Goal: Transaction & Acquisition: Purchase product/service

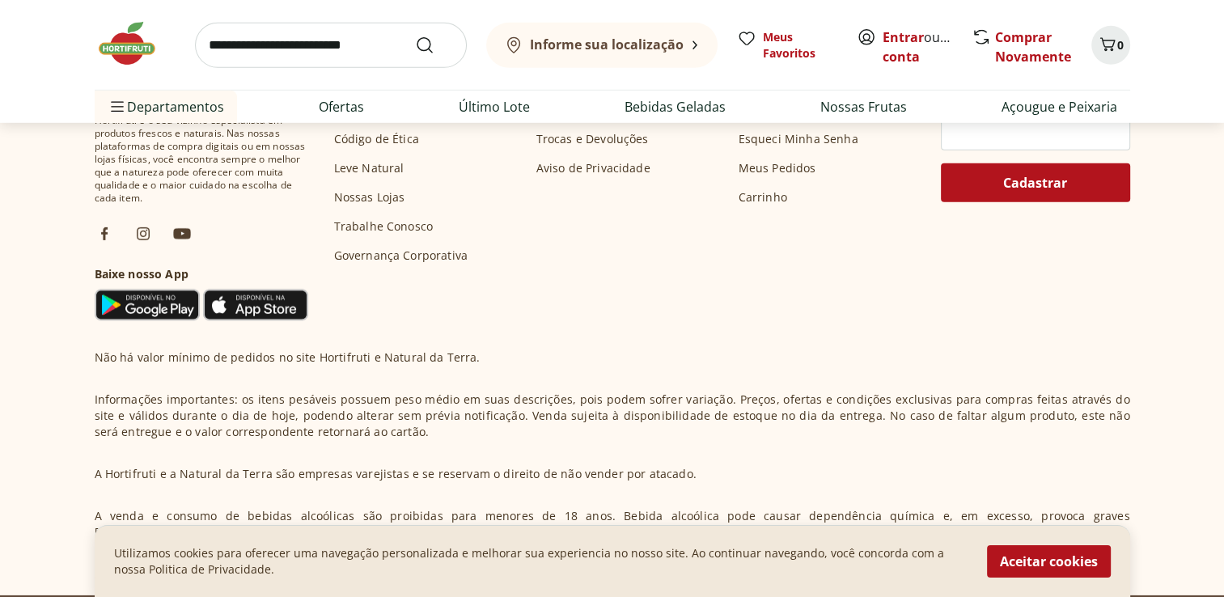
scroll to position [4953, 0]
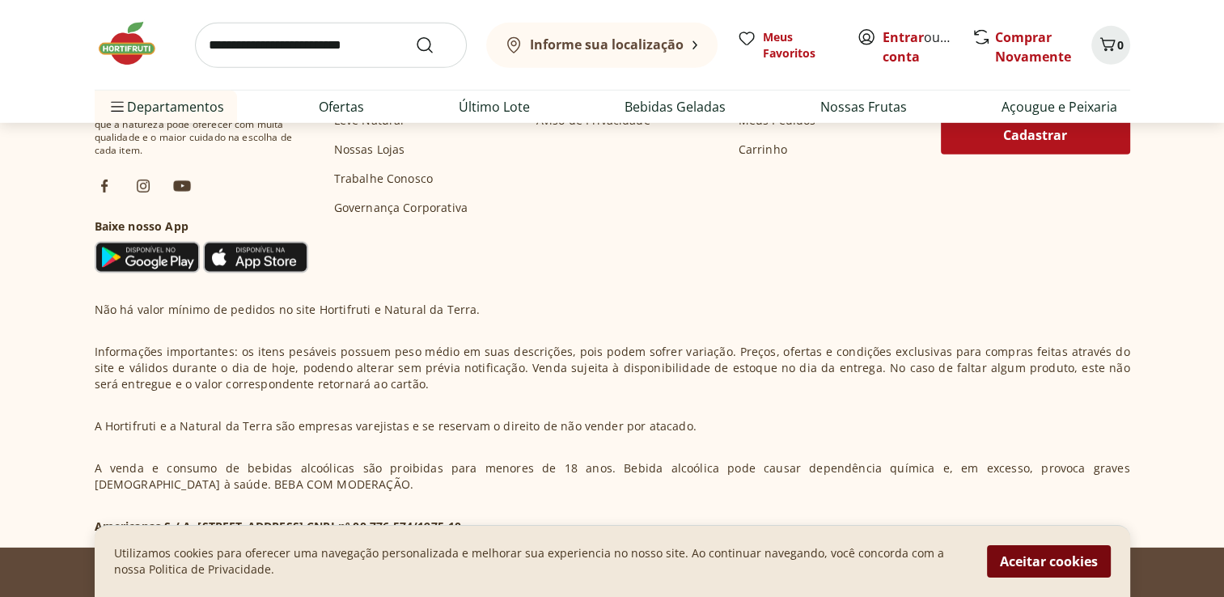
click at [1053, 564] on button "Aceitar cookies" at bounding box center [1049, 561] width 124 height 32
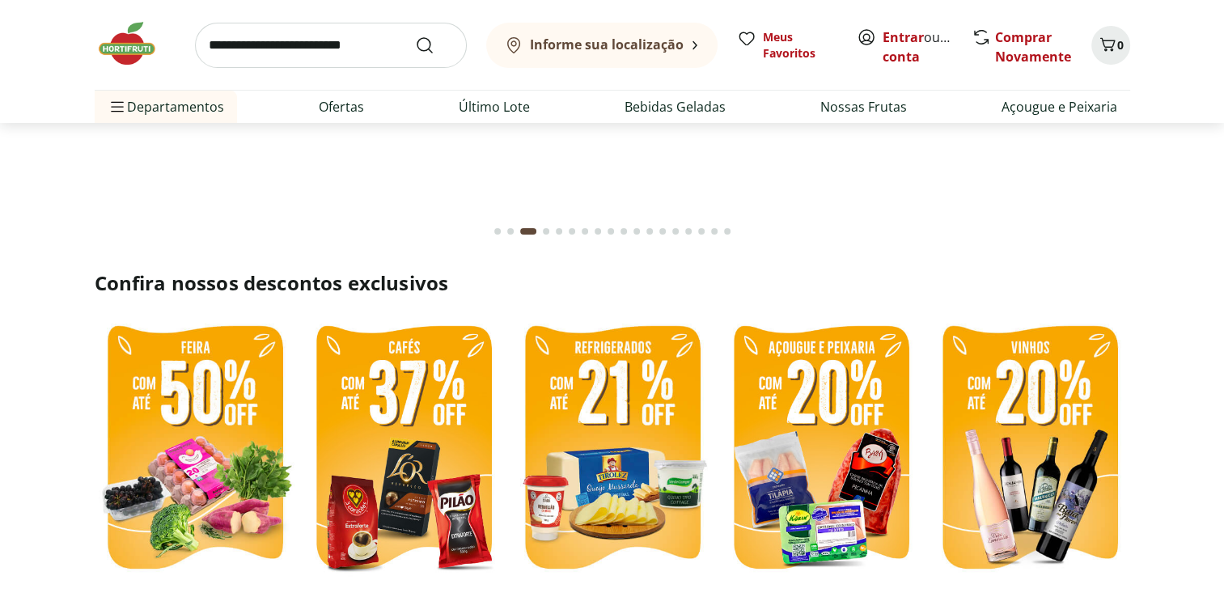
scroll to position [0, 0]
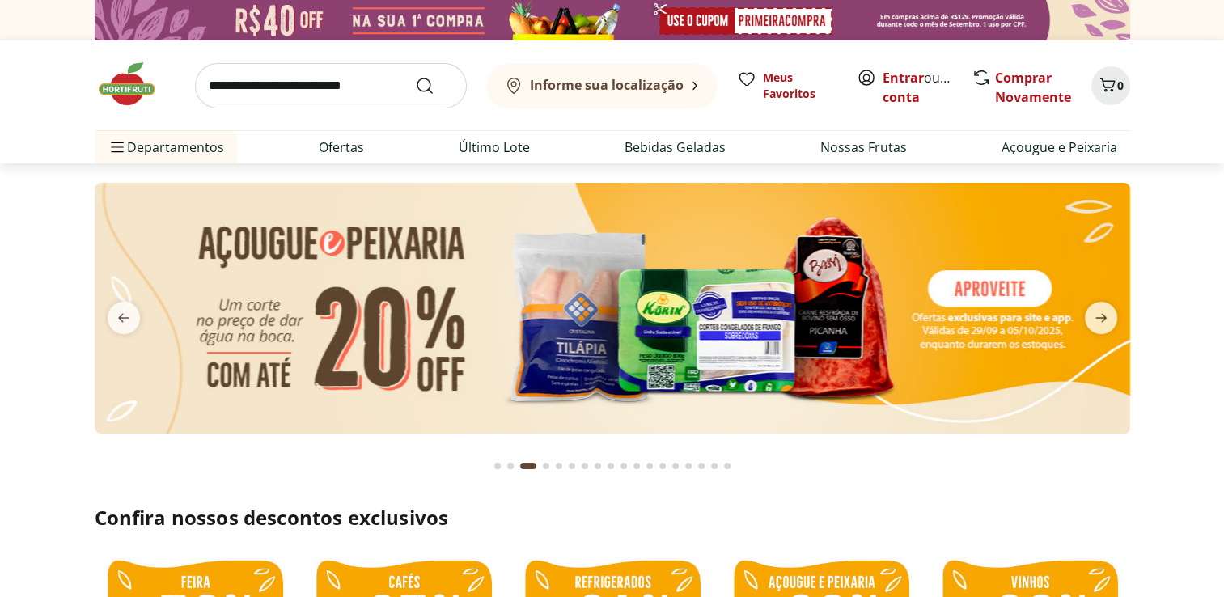
click at [676, 87] on b "Informe sua localização" at bounding box center [607, 85] width 154 height 18
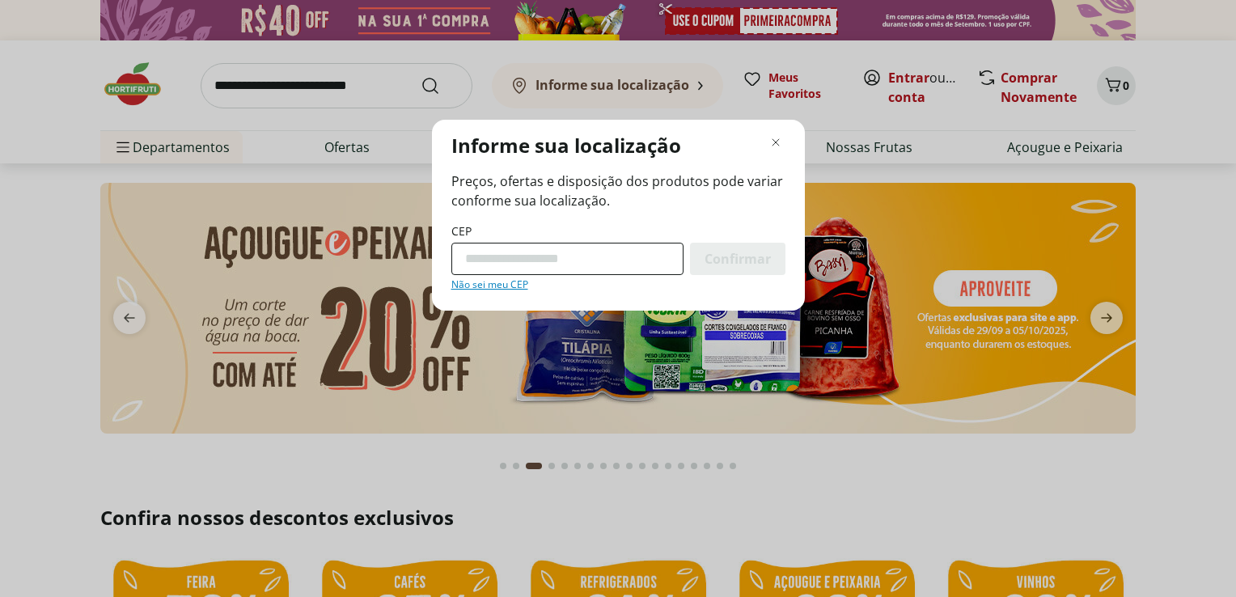
click at [537, 251] on input "CEP" at bounding box center [567, 259] width 232 height 32
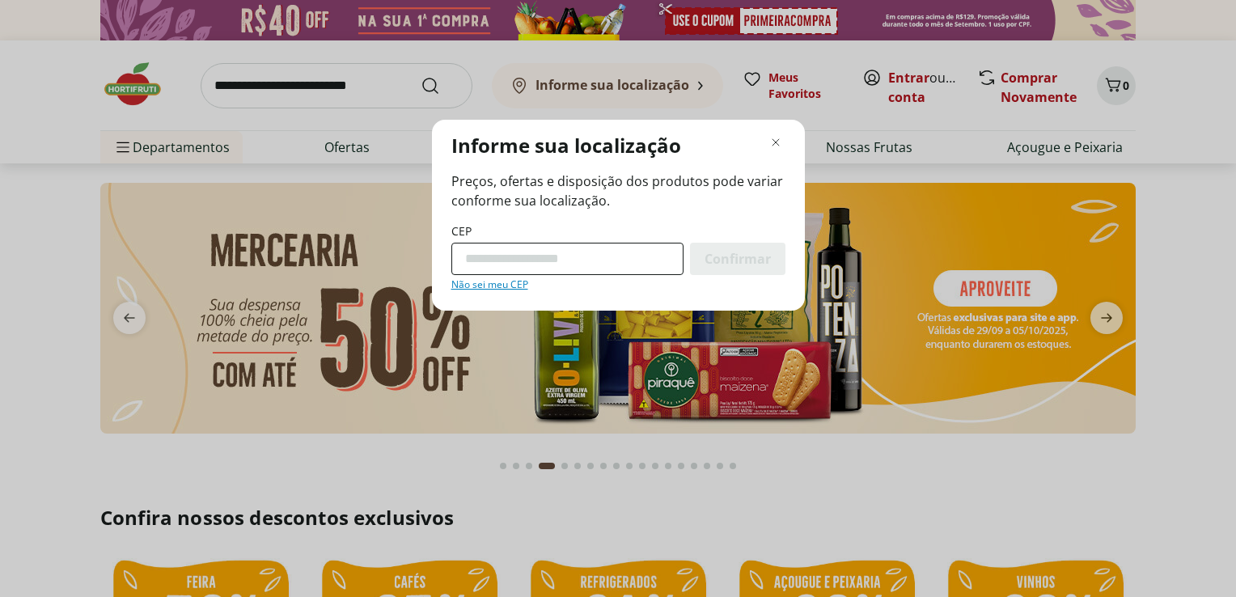
type input "*********"
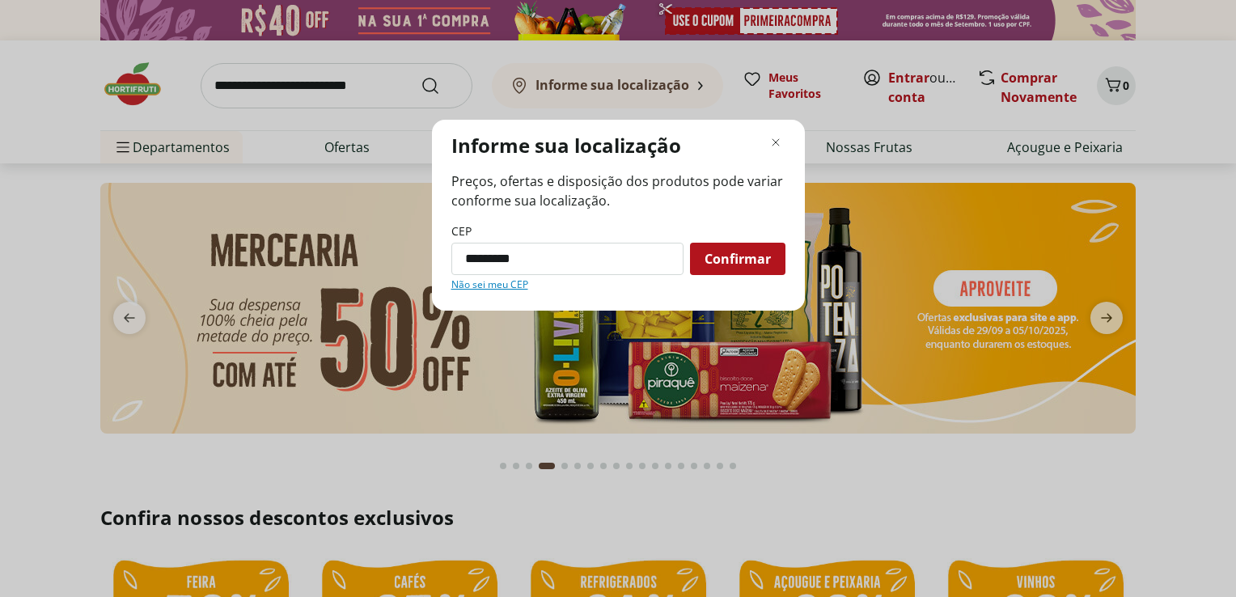
click at [722, 257] on span "Confirmar" at bounding box center [738, 258] width 66 height 13
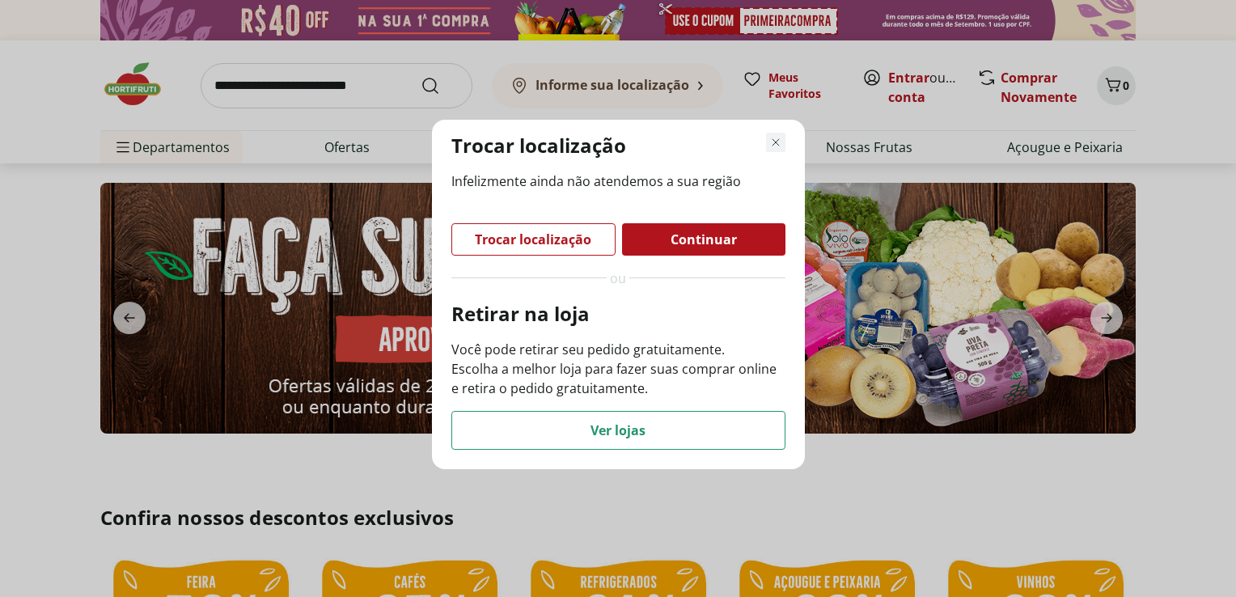
click at [771, 143] on icon "Fechar modal de regionalização" at bounding box center [775, 142] width 19 height 19
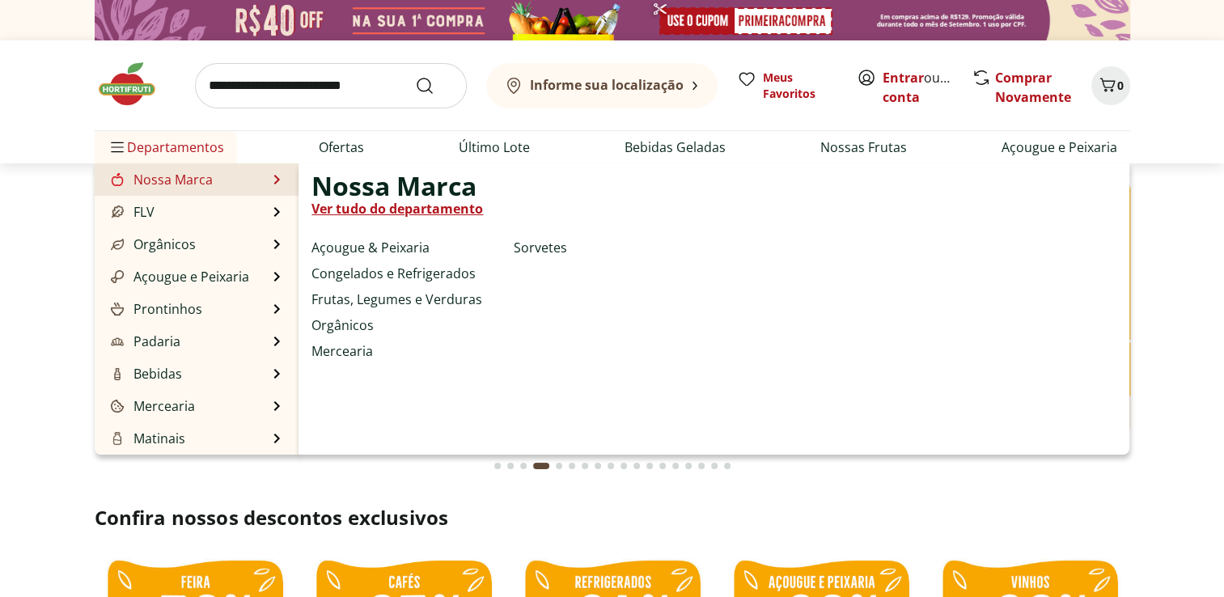
click at [172, 177] on link "Nossa Marca" at bounding box center [160, 179] width 105 height 19
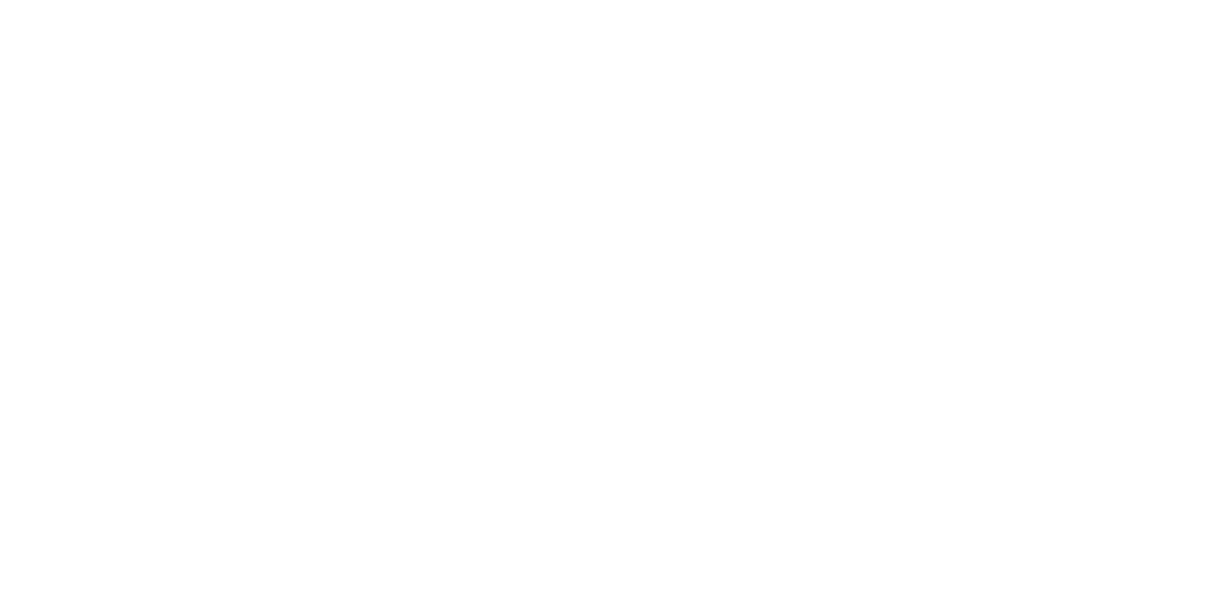
select select "**********"
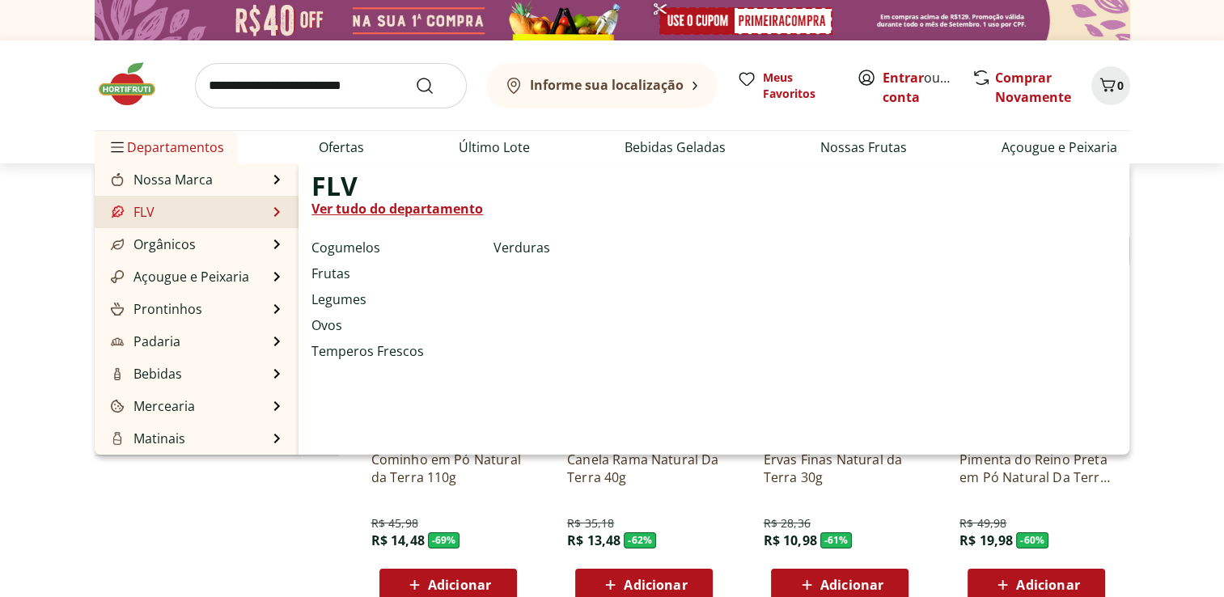
click at [172, 205] on li "FLV FLV Ver tudo do departamento Cogumelos Frutas Legumes Ovos Temperos Frescos…" at bounding box center [197, 212] width 205 height 32
click at [178, 210] on li "FLV FLV Ver tudo do departamento Cogumelos Frutas Legumes Ovos Temperos Frescos…" at bounding box center [197, 212] width 205 height 32
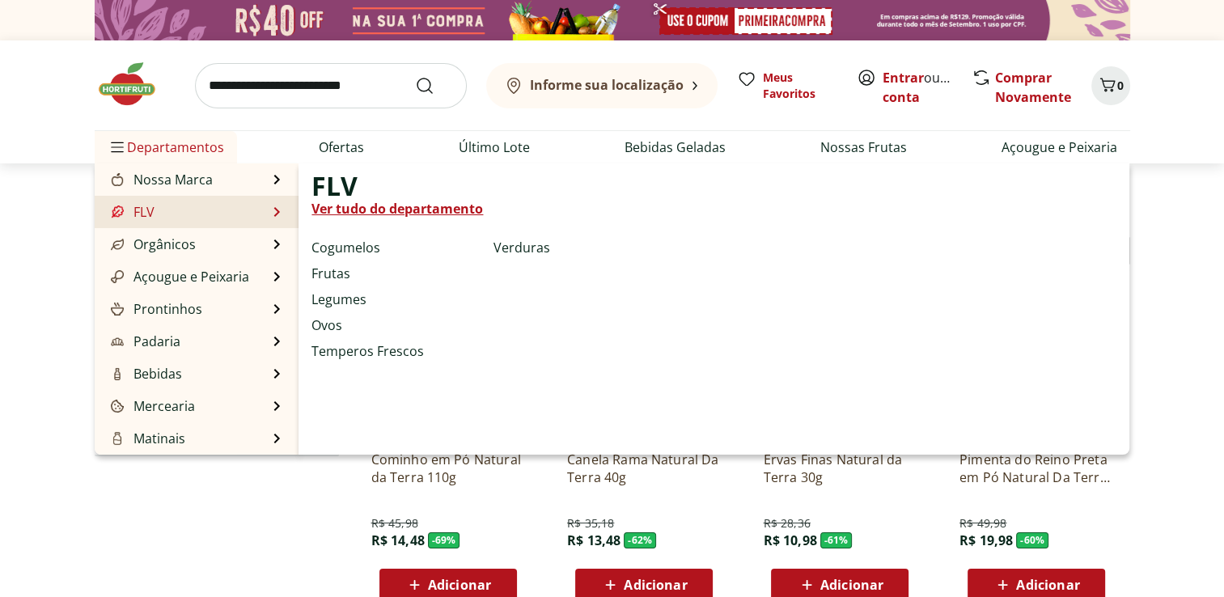
click at [265, 215] on li "FLV FLV Ver tudo do departamento Cogumelos Frutas Legumes Ovos Temperos Frescos…" at bounding box center [197, 212] width 205 height 32
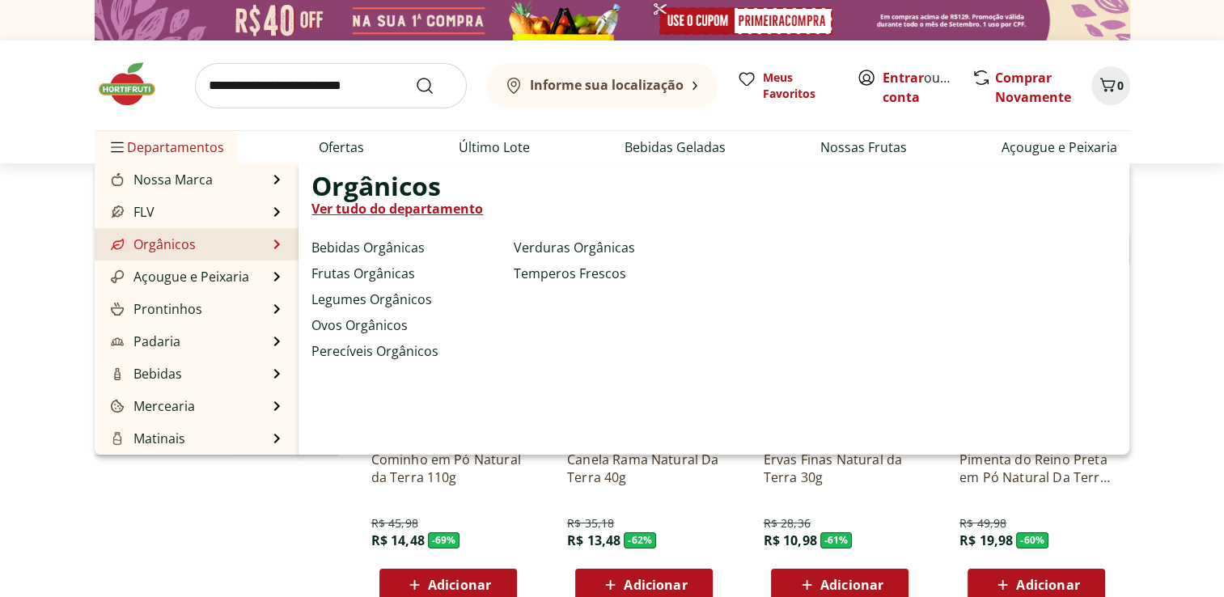
click at [211, 243] on li "Orgânicos Orgânicos Ver tudo do departamento Bebidas Orgânicas Frutas Orgânicas…" at bounding box center [197, 244] width 205 height 32
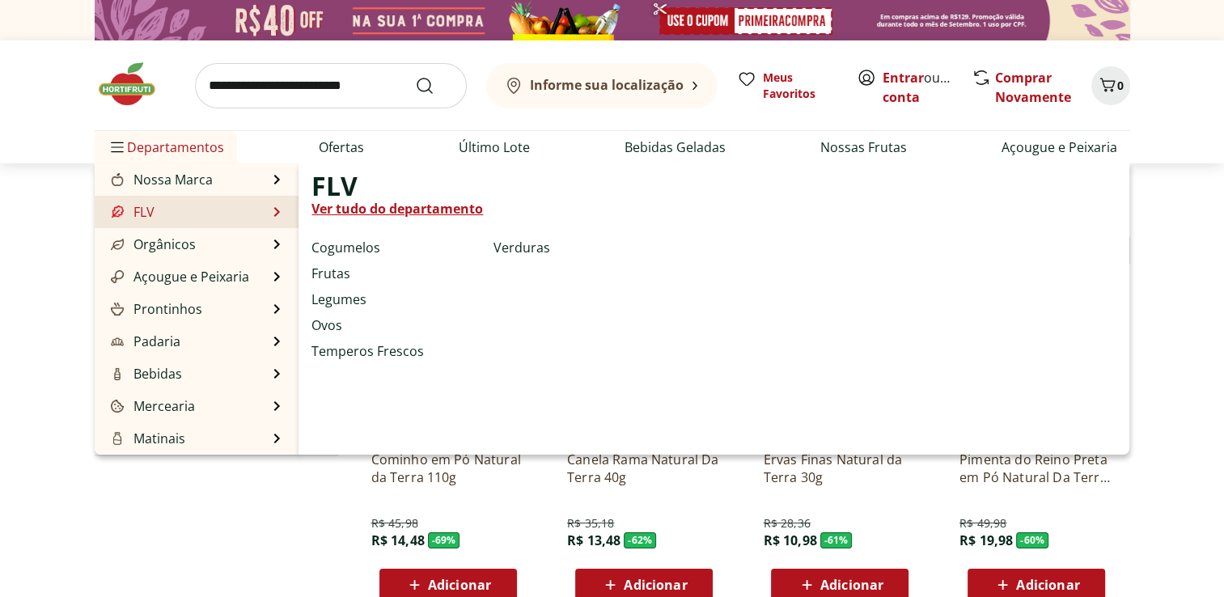
click at [278, 223] on li "FLV FLV Ver tudo do departamento Cogumelos Frutas Legumes Ovos Temperos Frescos…" at bounding box center [197, 212] width 205 height 32
click at [343, 277] on link "Frutas" at bounding box center [331, 273] width 39 height 19
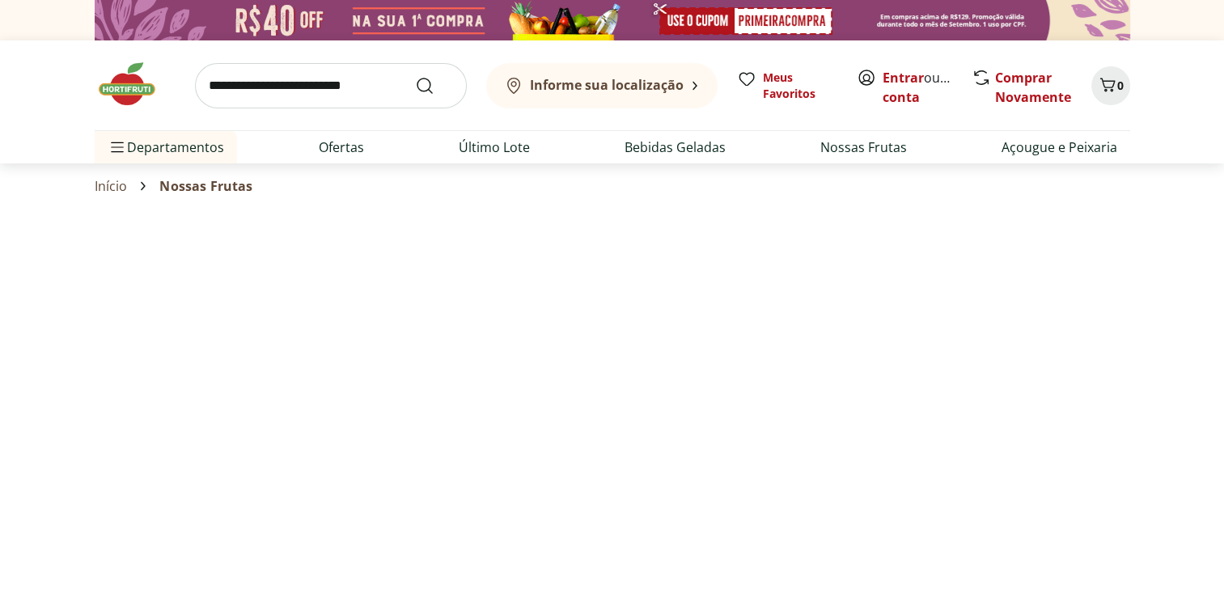
select select "**********"
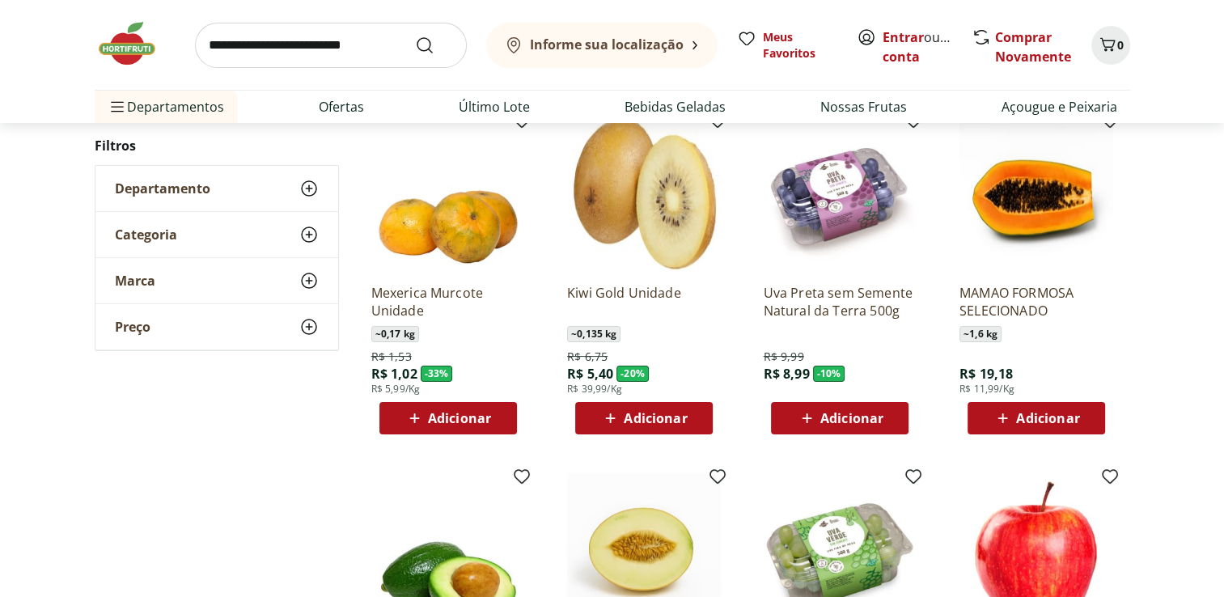
scroll to position [172, 0]
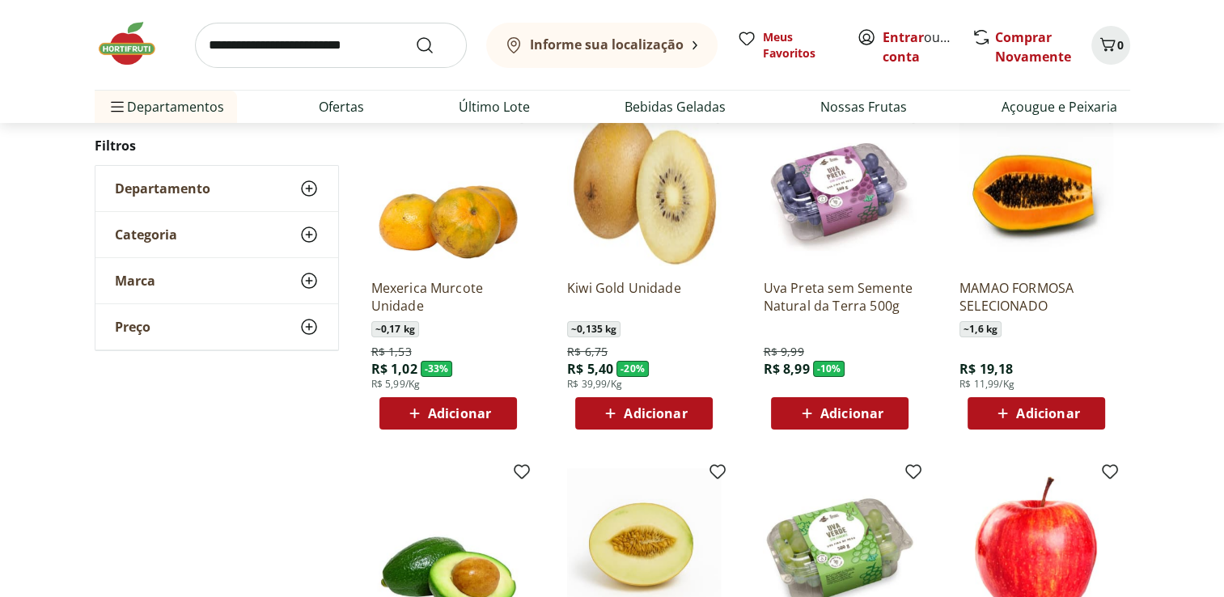
click at [819, 415] on span "Adicionar" at bounding box center [840, 413] width 87 height 19
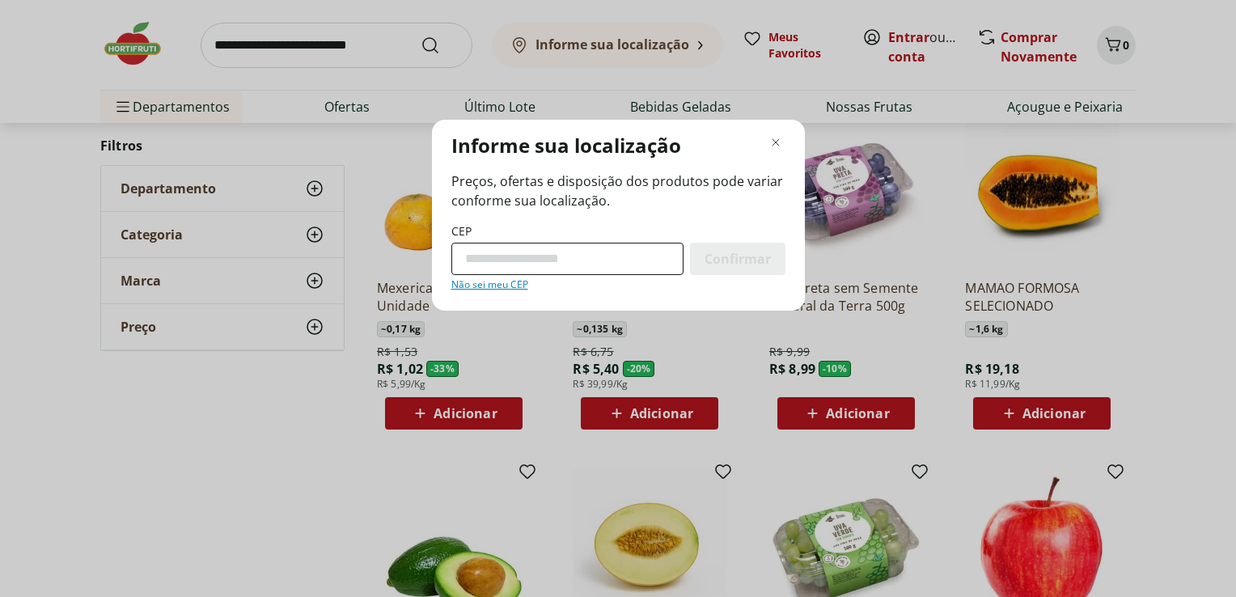
click at [541, 256] on input "CEP" at bounding box center [567, 259] width 232 height 32
type input "*********"
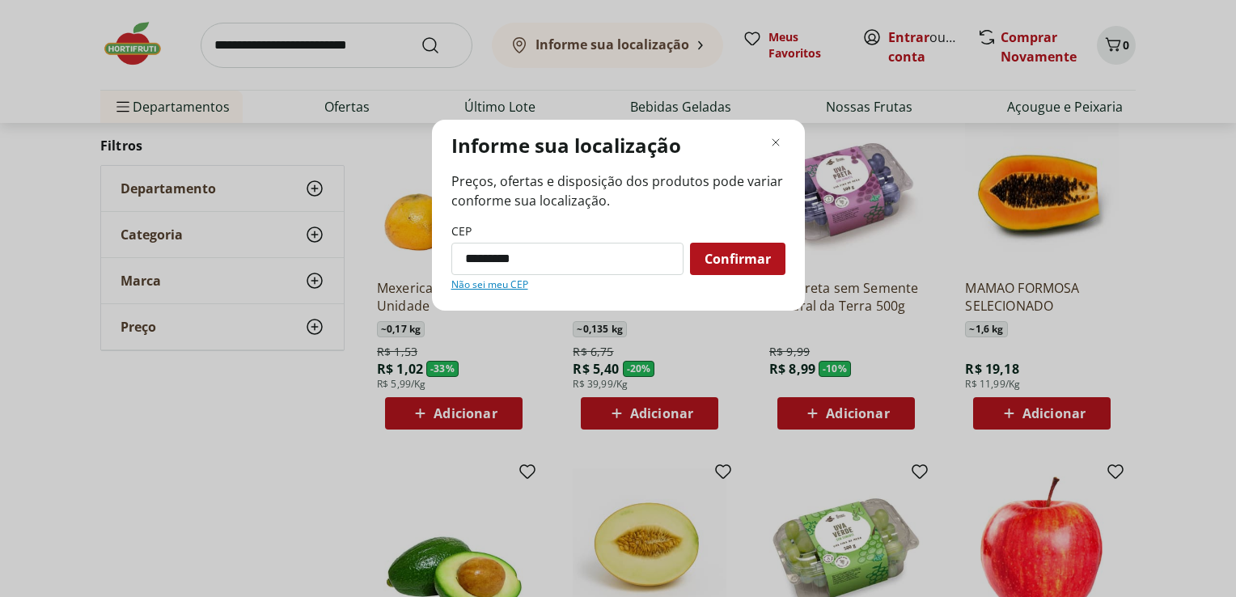
click at [716, 261] on span "Confirmar" at bounding box center [738, 258] width 66 height 13
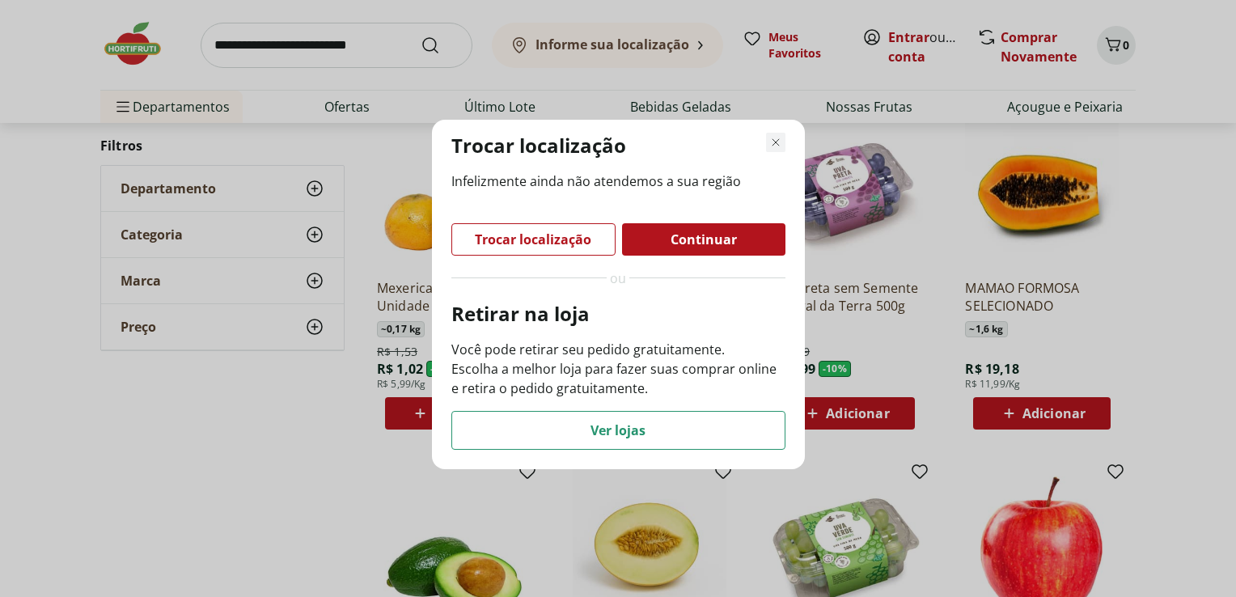
click at [774, 141] on use "Fechar modal de regionalização" at bounding box center [775, 142] width 11 height 11
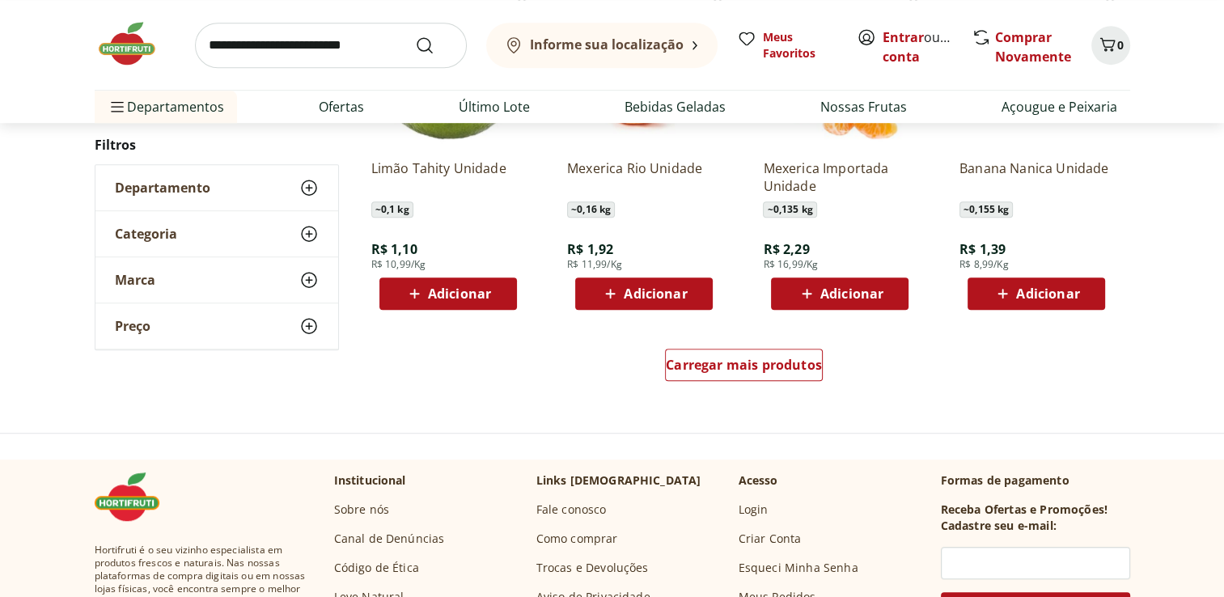
scroll to position [1005, 0]
